Goal: Transaction & Acquisition: Purchase product/service

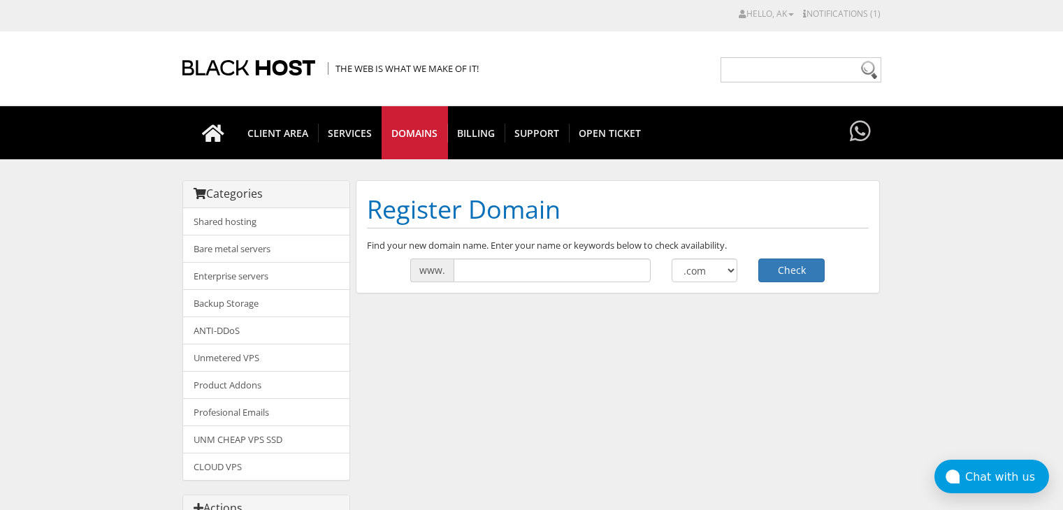
click at [504, 262] on input "text" at bounding box center [552, 271] width 197 height 24
drag, startPoint x: 492, startPoint y: 272, endPoint x: 587, endPoint y: 266, distance: 95.2
click at [587, 266] on input "http://hochikifoodscafe.site" at bounding box center [552, 271] width 197 height 24
type input "[DOMAIN_NAME]"
click at [783, 271] on button "Check" at bounding box center [792, 271] width 66 height 24
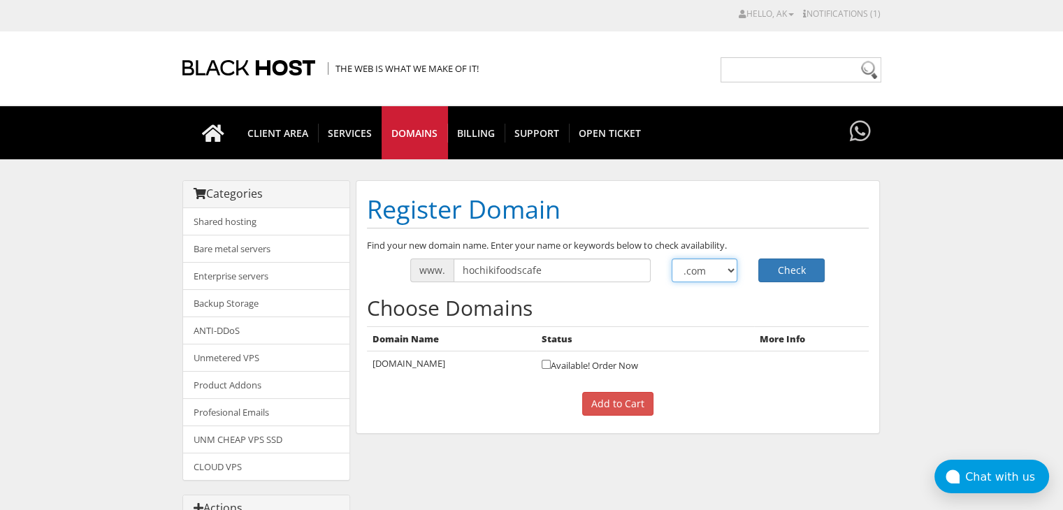
click at [689, 274] on select ".com .net .org .us .info .biz" at bounding box center [705, 271] width 66 height 24
select select ".site"
click at [672, 259] on select ".com .net .org .us .info .biz" at bounding box center [705, 271] width 66 height 24
click at [547, 273] on input "hochikifoodscafe" at bounding box center [552, 271] width 197 height 24
click at [671, 300] on h2 "Choose Domains" at bounding box center [618, 307] width 502 height 23
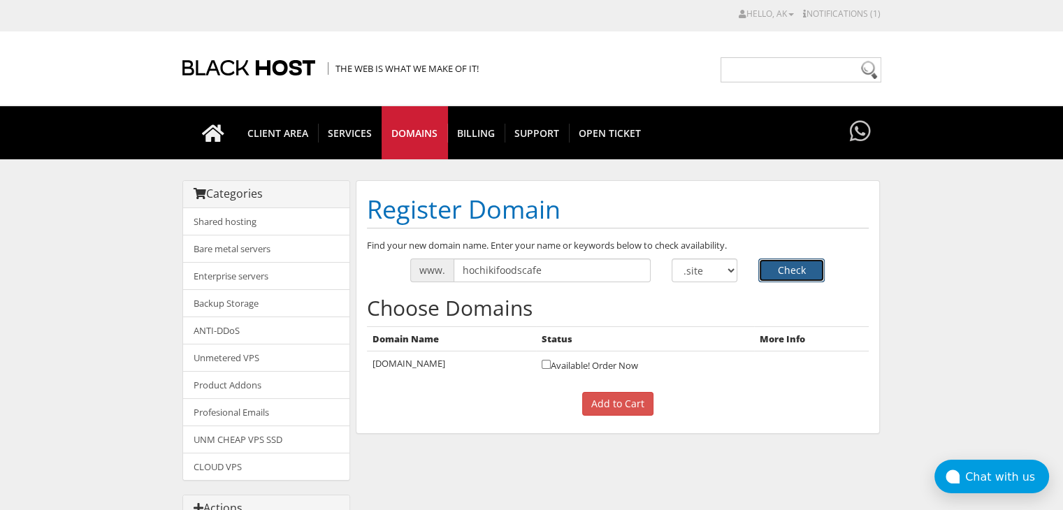
click at [780, 278] on button "Check" at bounding box center [792, 271] width 66 height 24
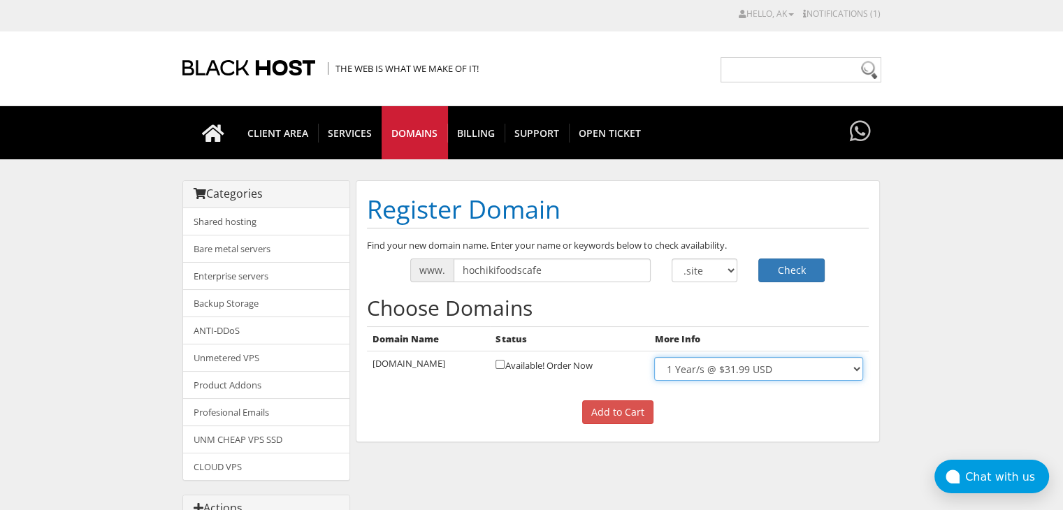
click at [735, 372] on select "1 Year/s @ $31.99 USD" at bounding box center [758, 369] width 208 height 24
click at [636, 375] on td "Available! Order Now" at bounding box center [569, 370] width 159 height 36
click at [589, 370] on td "Available! Order Now" at bounding box center [569, 370] width 159 height 36
click at [505, 361] on input "checkbox" at bounding box center [500, 364] width 9 height 9
checkbox input "true"
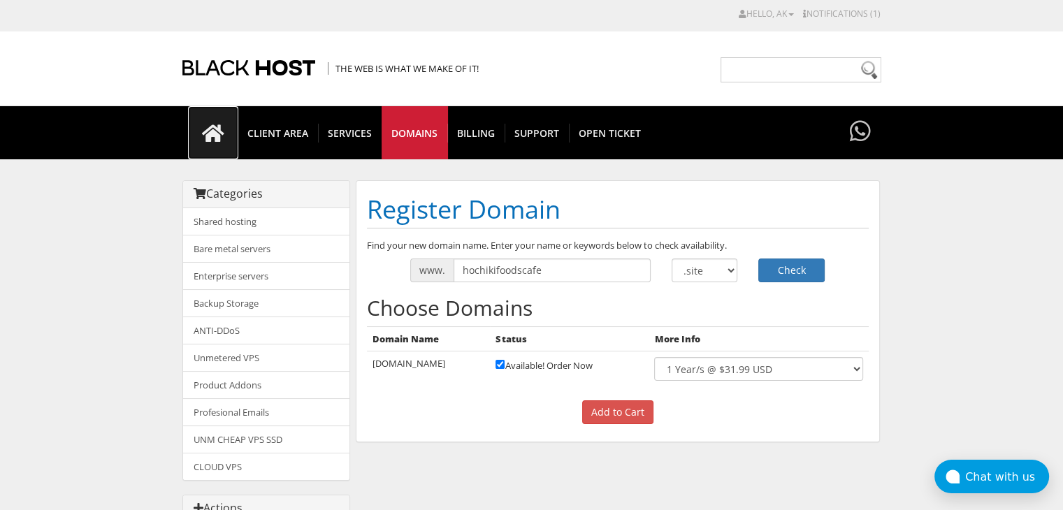
click at [224, 128] on icon at bounding box center [213, 134] width 50 height 20
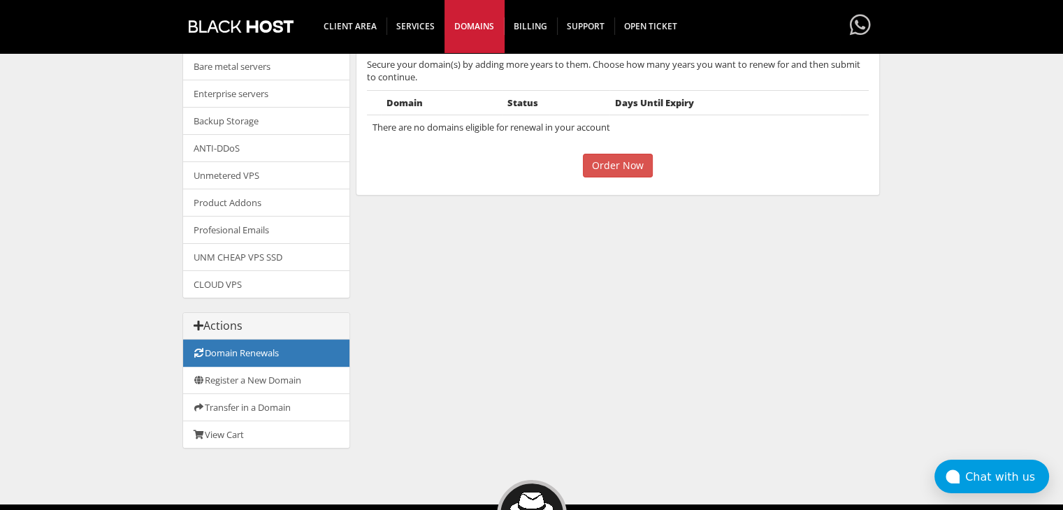
scroll to position [185, 0]
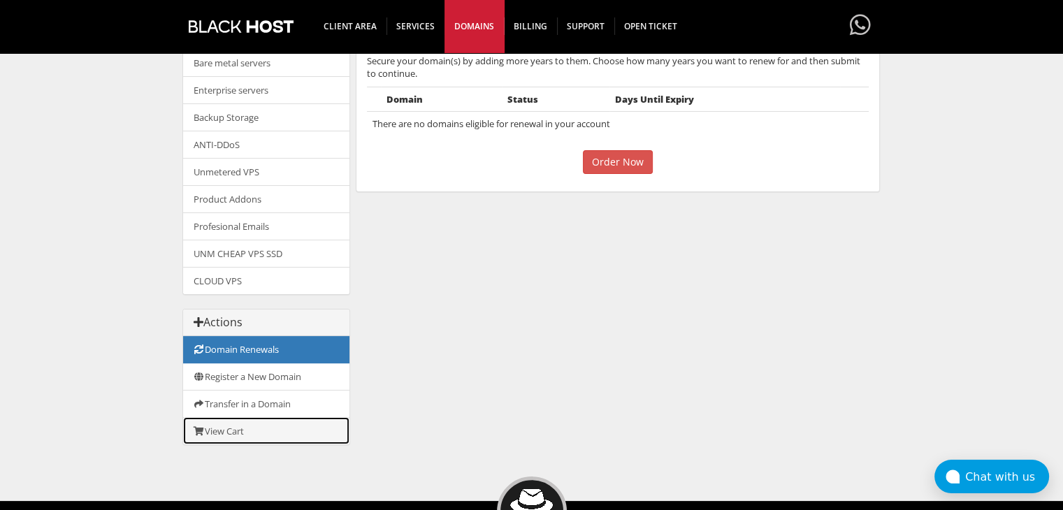
click at [241, 422] on link "View Cart" at bounding box center [266, 430] width 166 height 27
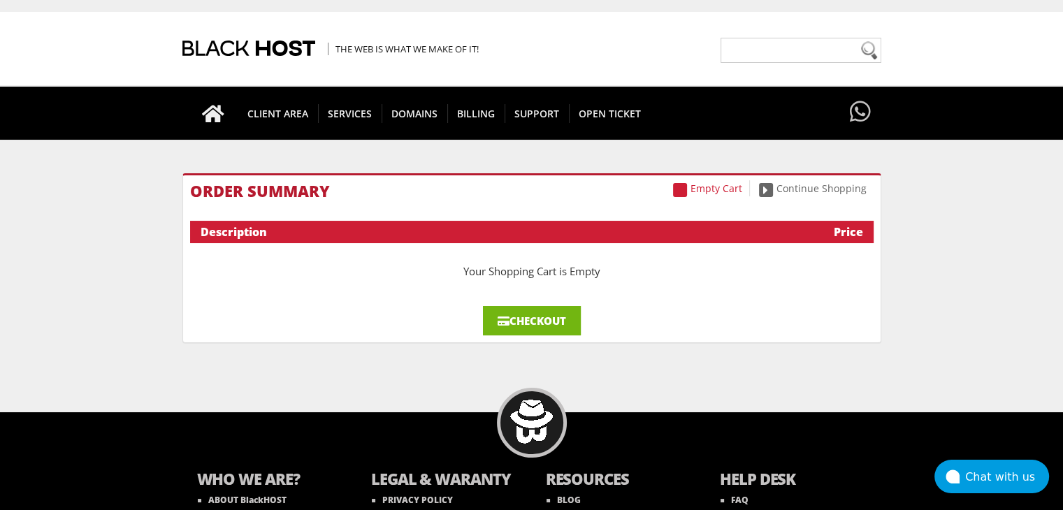
click at [508, 319] on link "Checkout" at bounding box center [532, 320] width 98 height 29
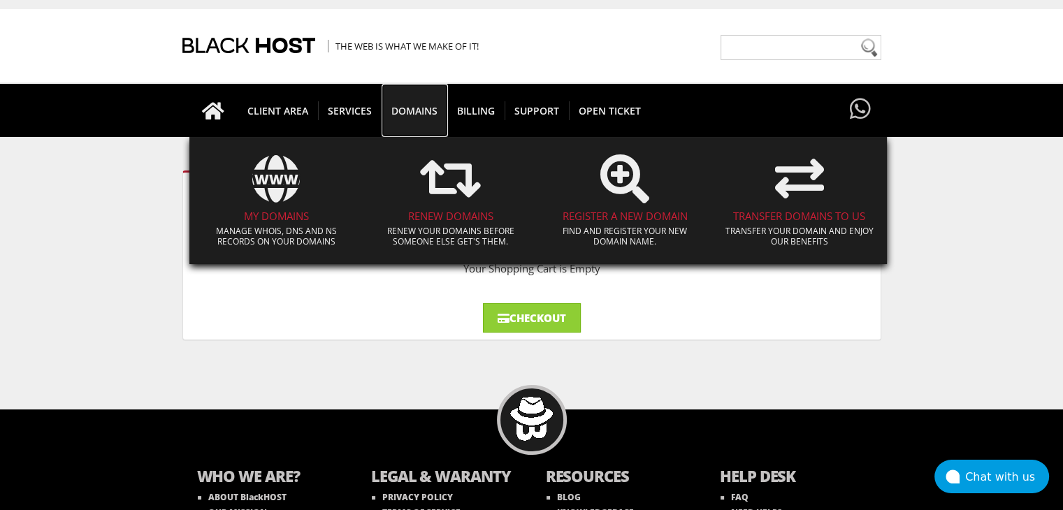
click at [417, 107] on span "Domains" at bounding box center [415, 110] width 66 height 19
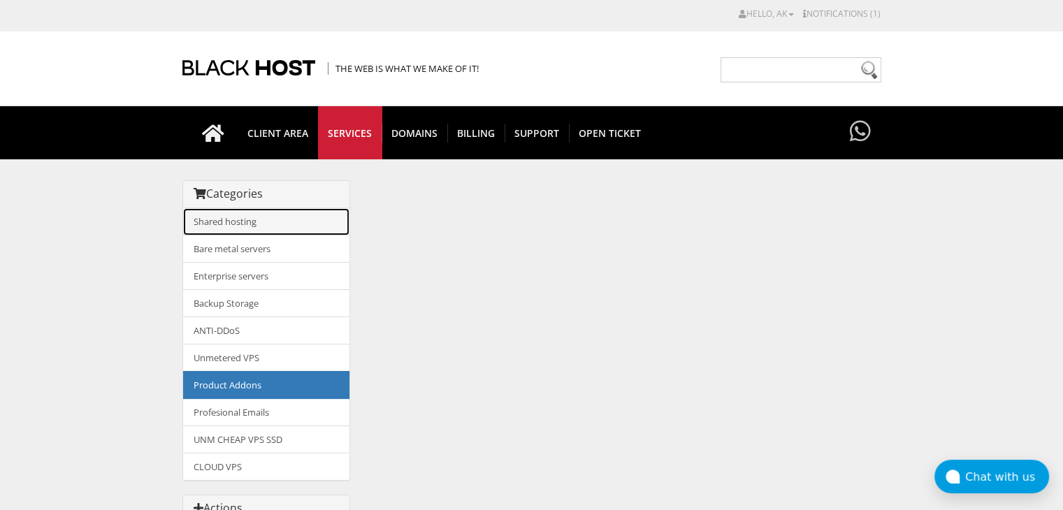
click at [241, 208] on link "Shared hosting" at bounding box center [266, 221] width 166 height 27
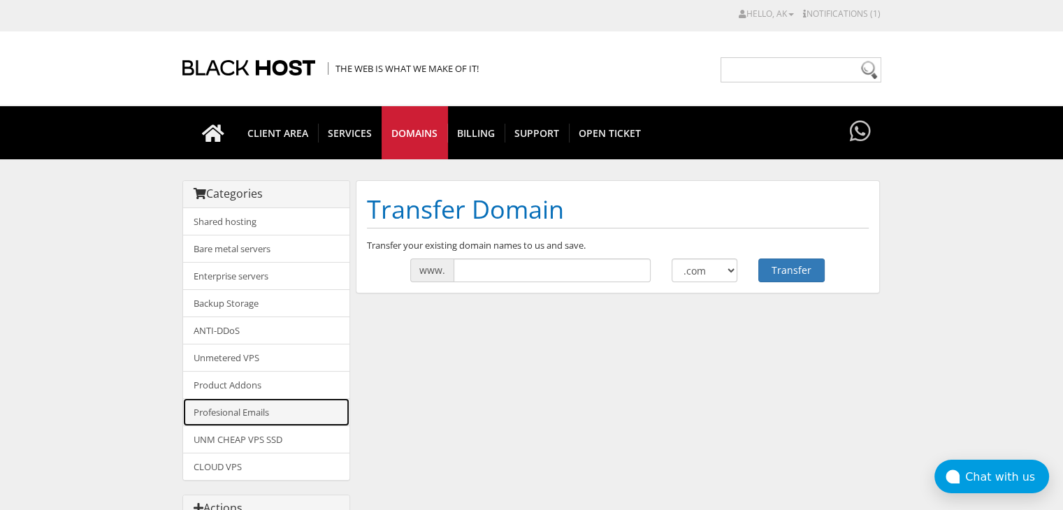
click at [257, 406] on link "Profesional Emails" at bounding box center [266, 413] width 166 height 28
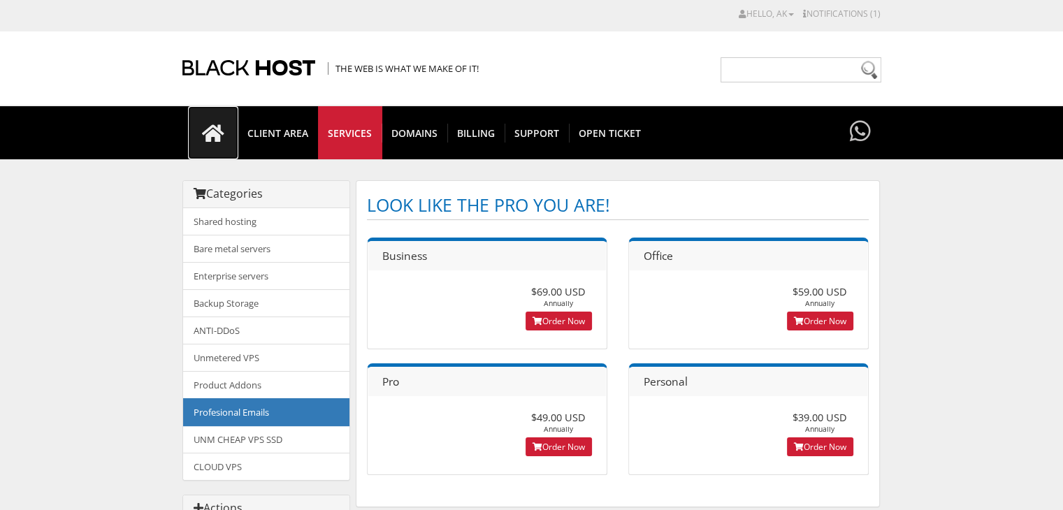
click at [213, 130] on icon at bounding box center [213, 134] width 50 height 20
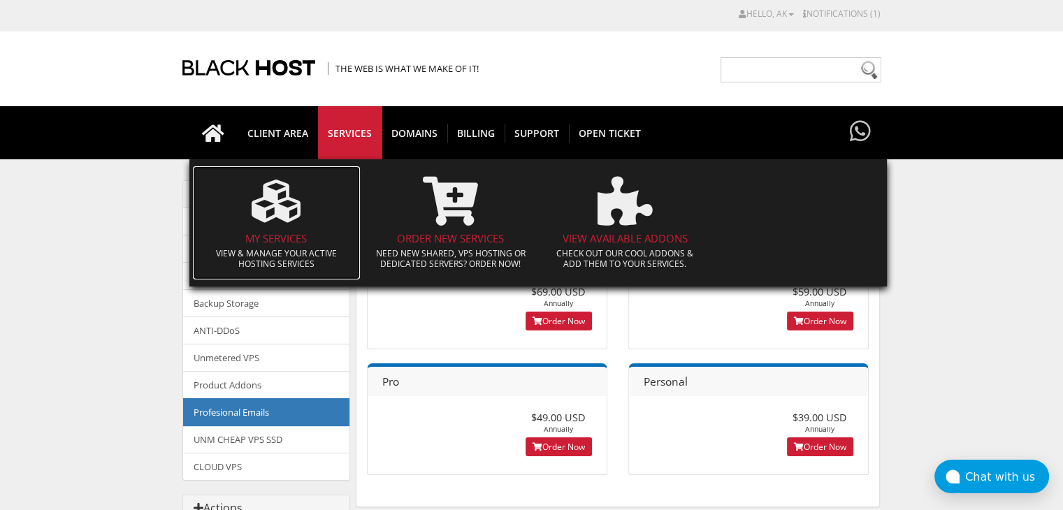
click at [317, 205] on span at bounding box center [277, 201] width 154 height 63
